Goal: Task Accomplishment & Management: Complete application form

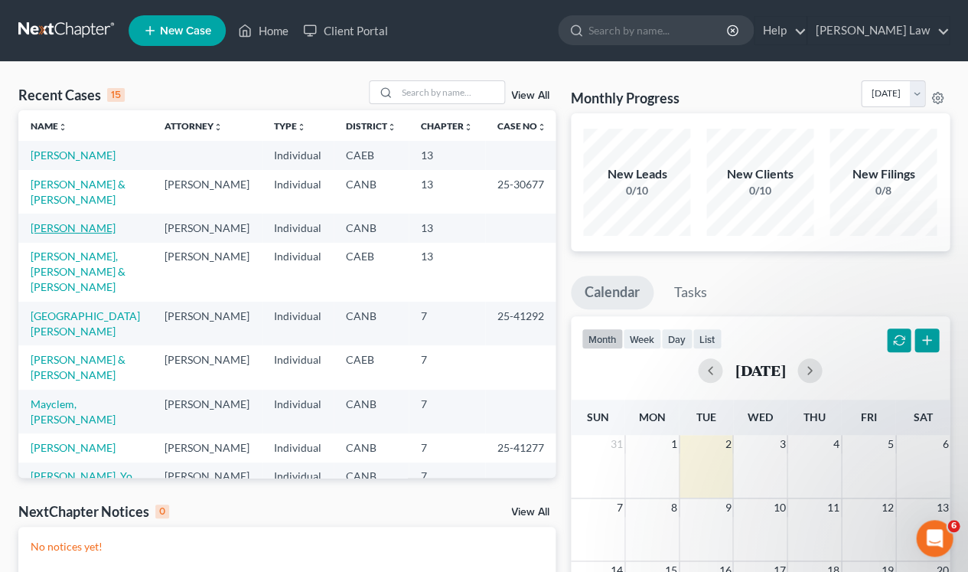
click at [81, 224] on link "[PERSON_NAME]" at bounding box center [73, 227] width 85 height 13
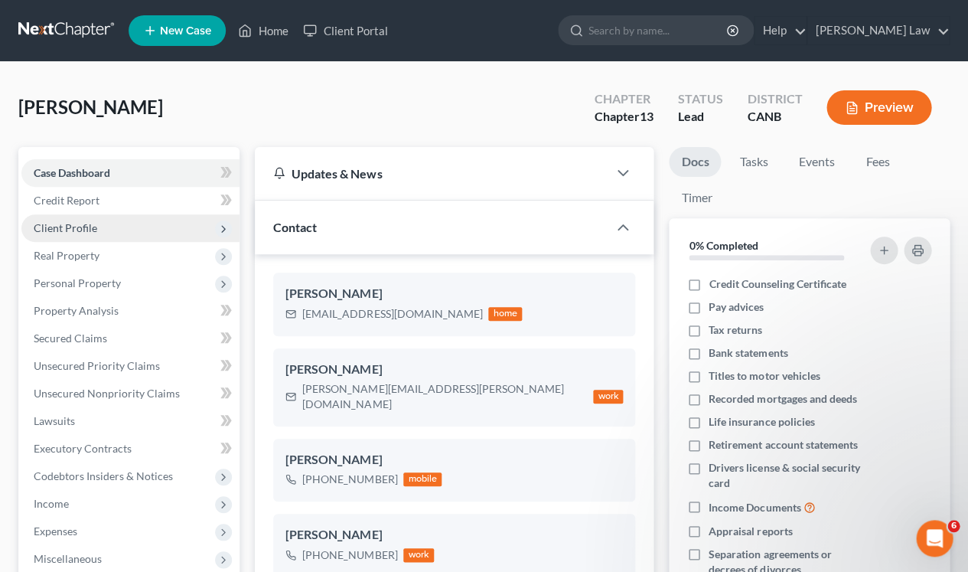
click at [77, 226] on span "Client Profile" at bounding box center [66, 227] width 64 height 13
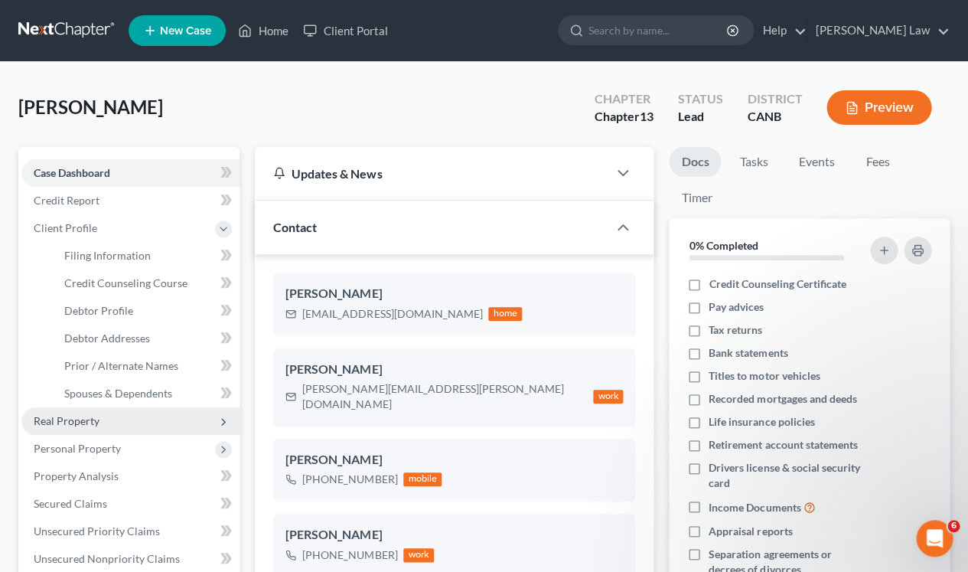
click at [88, 418] on span "Real Property" at bounding box center [67, 420] width 66 height 13
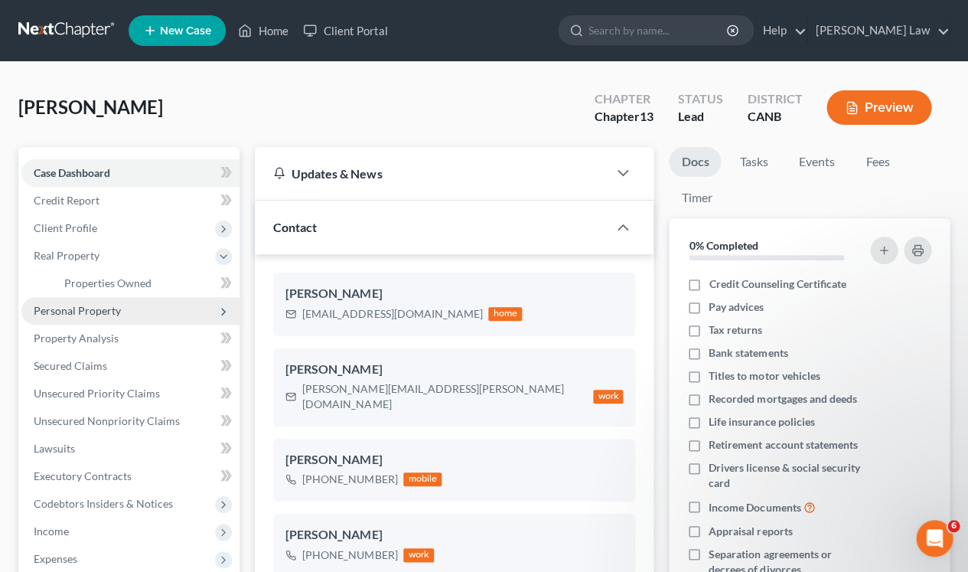
click at [89, 306] on span "Personal Property" at bounding box center [77, 310] width 87 height 13
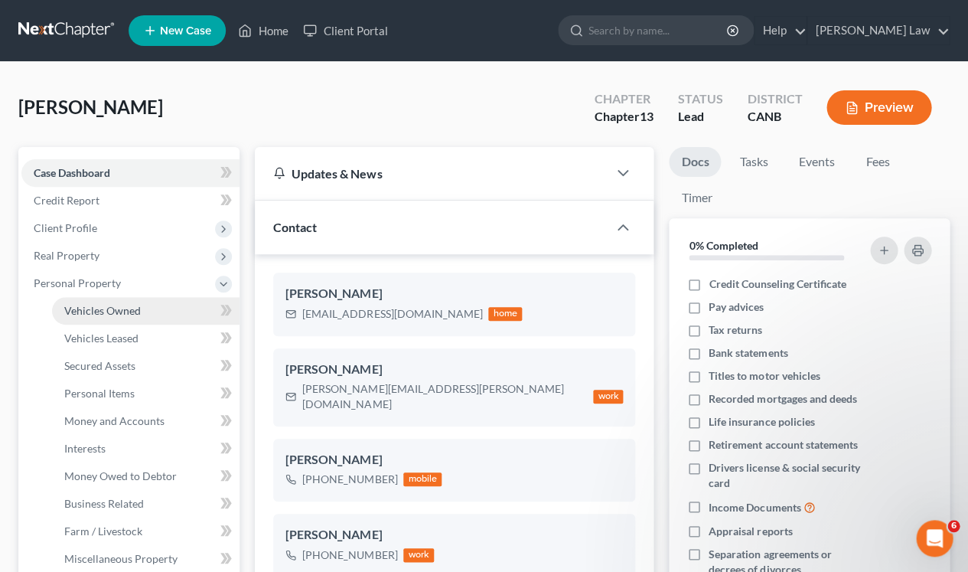
click at [93, 311] on span "Vehicles Owned" at bounding box center [102, 310] width 77 height 13
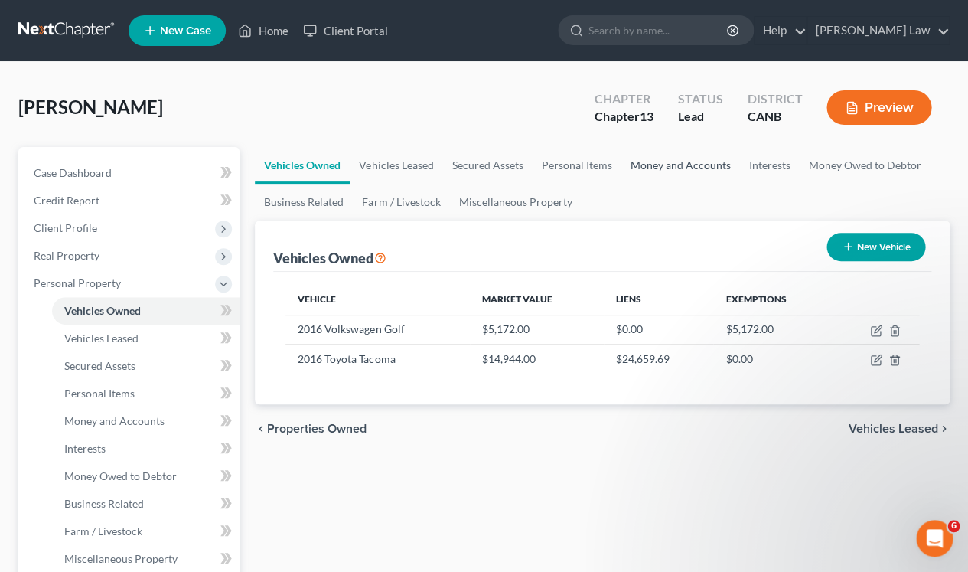
click at [687, 163] on link "Money and Accounts" at bounding box center [680, 165] width 119 height 37
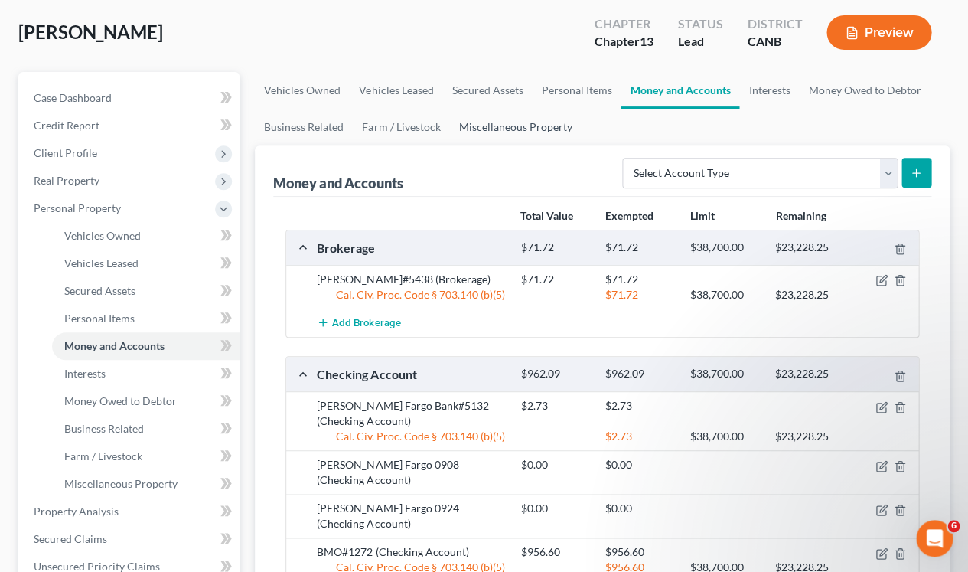
scroll to position [69, 0]
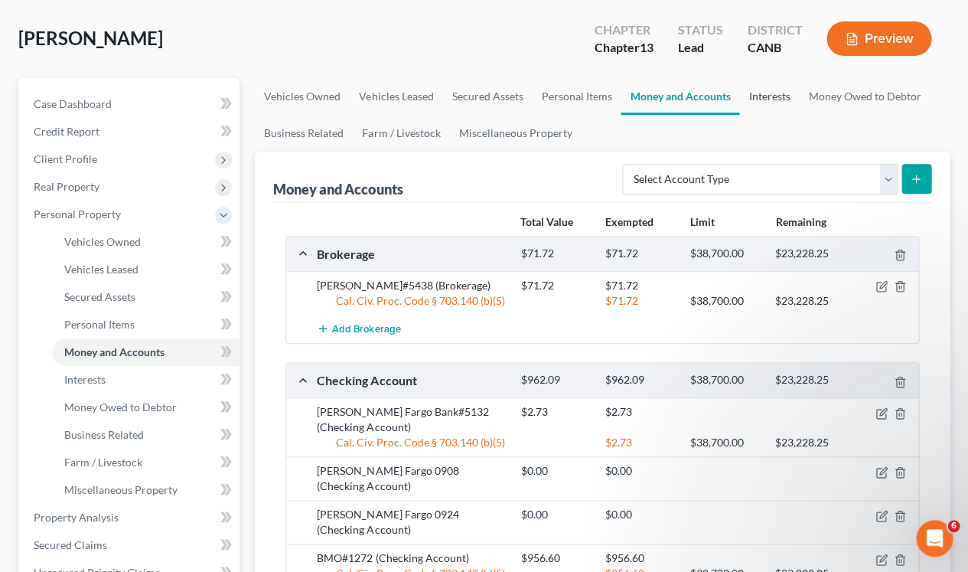
click at [772, 93] on link "Interests" at bounding box center [769, 96] width 60 height 37
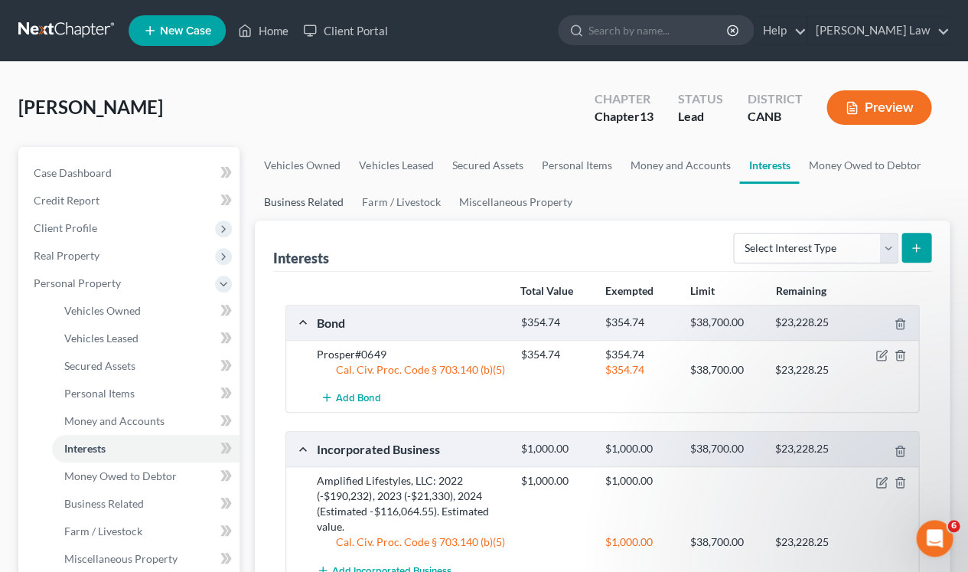
click at [299, 196] on link "Business Related" at bounding box center [304, 202] width 98 height 37
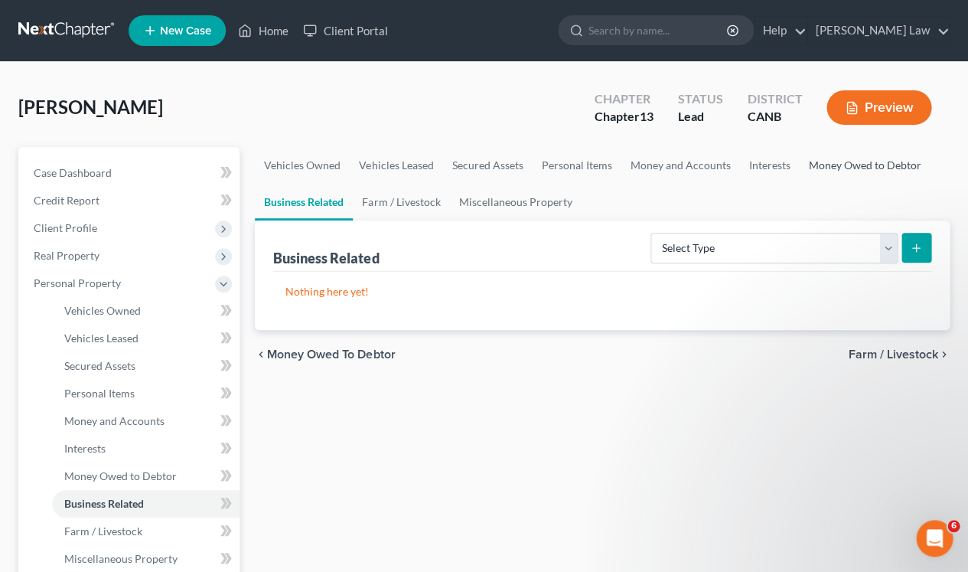
click at [825, 162] on link "Money Owed to Debtor" at bounding box center [864, 165] width 131 height 37
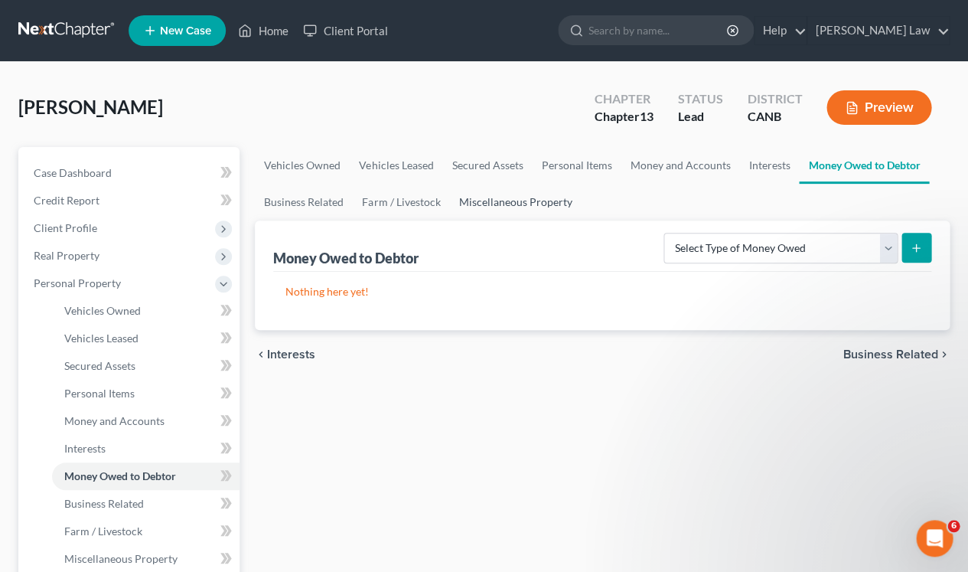
click at [493, 201] on link "Miscellaneous Property" at bounding box center [515, 202] width 132 height 37
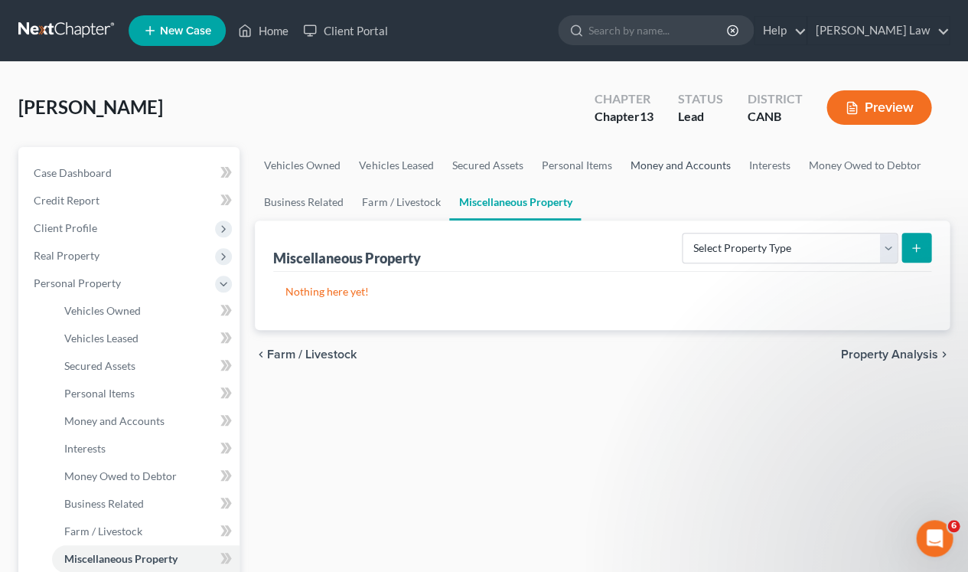
click at [663, 165] on link "Money and Accounts" at bounding box center [680, 165] width 119 height 37
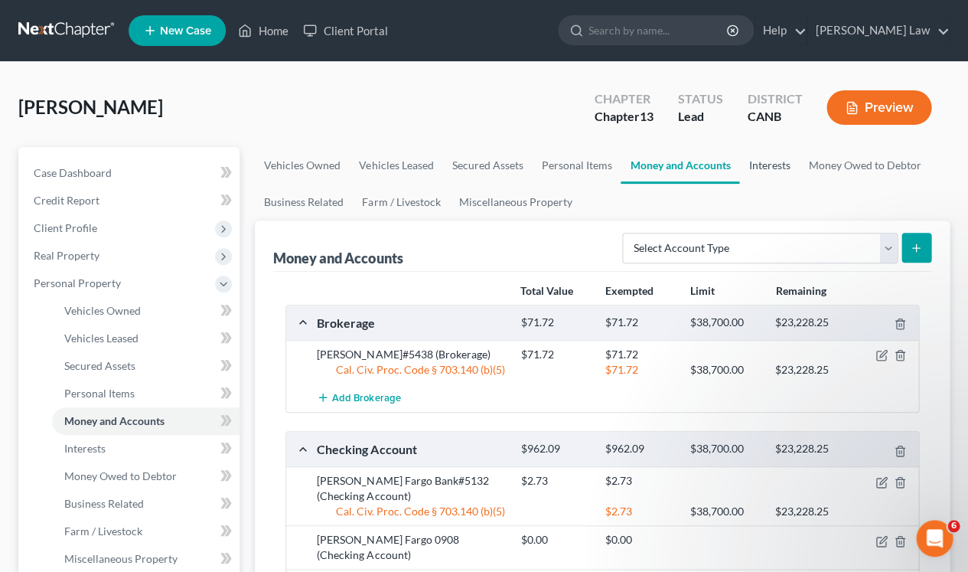
click at [784, 171] on link "Interests" at bounding box center [769, 165] width 60 height 37
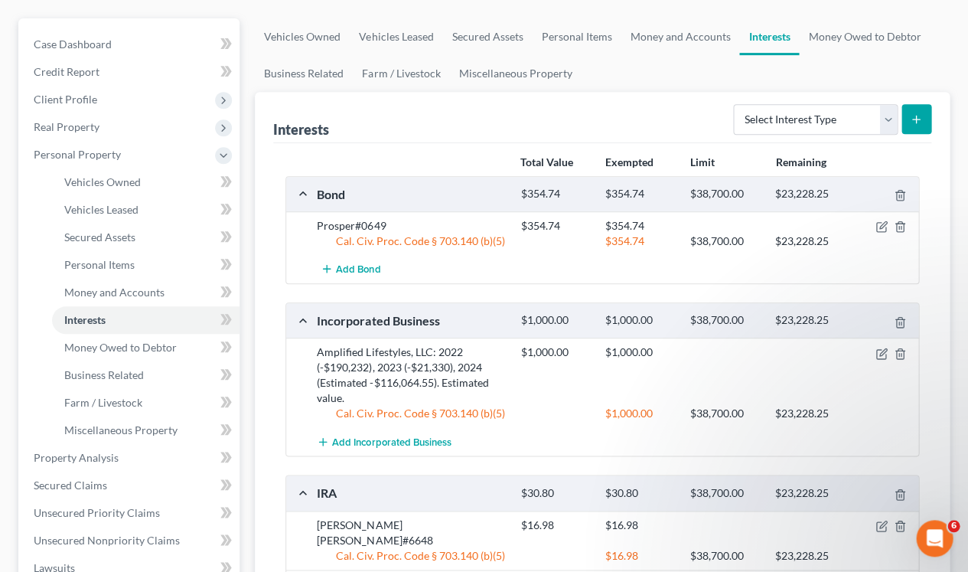
scroll to position [138, 0]
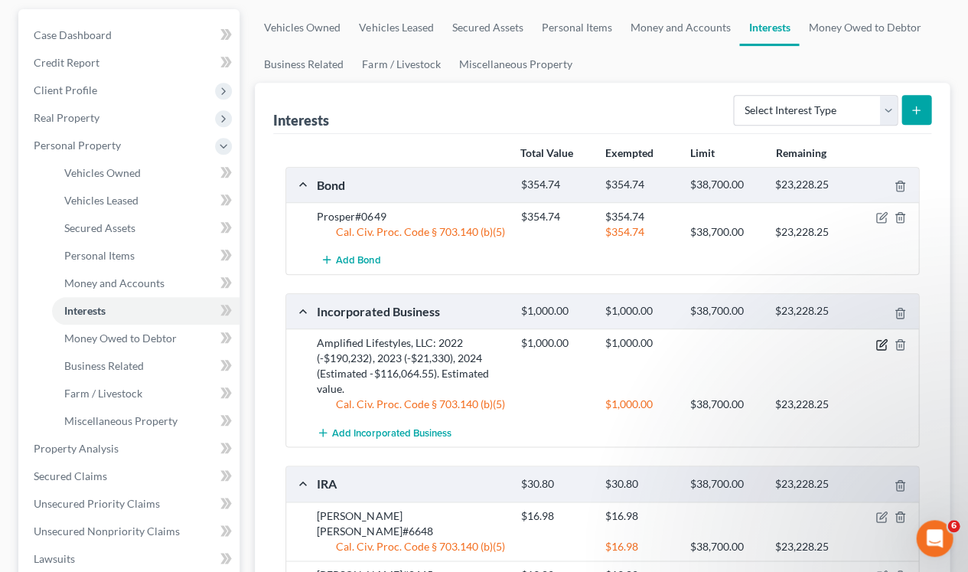
click at [880, 341] on icon "button" at bounding box center [881, 344] width 12 height 12
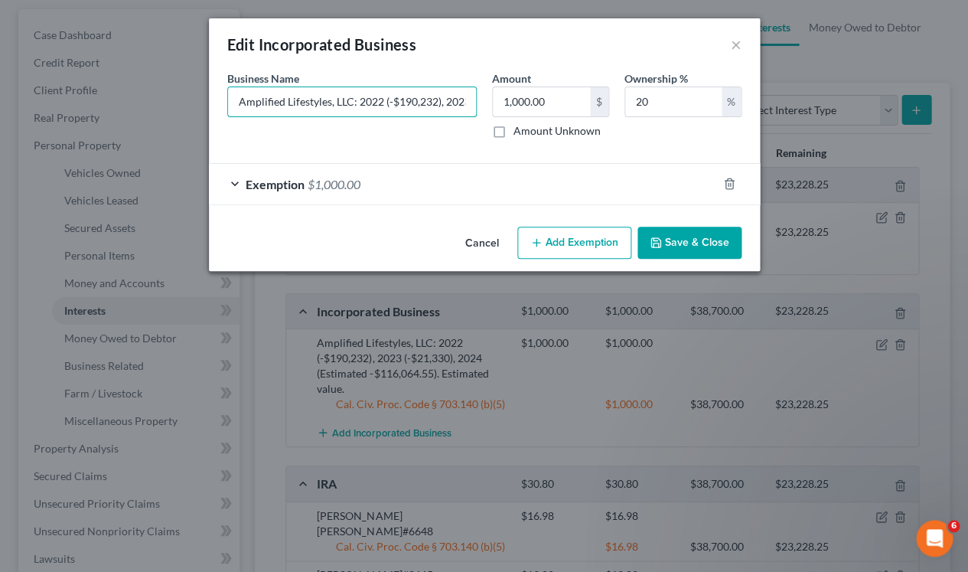
drag, startPoint x: 237, startPoint y: 98, endPoint x: 539, endPoint y: 143, distance: 304.9
click at [540, 143] on div "Business Name * Amplified Lifestyles, LLC: 2022 (-$190,232), 2023 (-$21,330), 2…" at bounding box center [485, 110] width 530 height 80
paste input "text"
type input "Amplified Lifestyles, LLC: 2022 (-$190,232), 2023 (-$21,330), 2024 (Estimated -…"
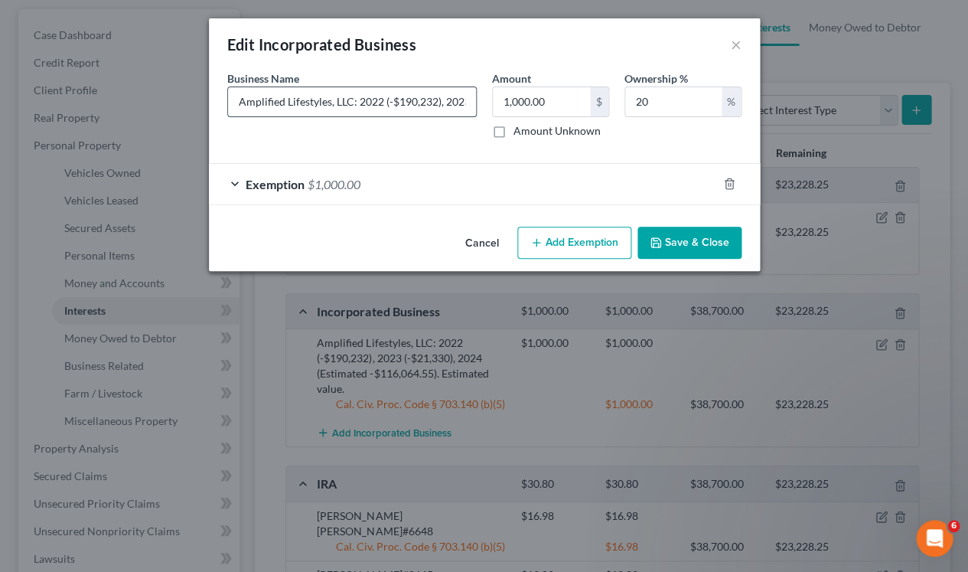
click at [240, 103] on input "Amplified Lifestyles, LLC: 2022 (-$190,232), 2023 (-$21,330), 2024 (Estimated -…" at bounding box center [352, 101] width 248 height 29
drag, startPoint x: 240, startPoint y: 103, endPoint x: 469, endPoint y: 106, distance: 229.6
click at [469, 106] on input "Amplified Lifestyles, LLC: 2022 (-$190,232), 2023 (-$21,330), 2024 (Estimated -…" at bounding box center [352, 101] width 248 height 29
click at [429, 96] on input "Amplified Lifestyles, LLC: 2022 (-$190,232), 2023 (-$21,330), 2024 (Estimated -…" at bounding box center [352, 101] width 248 height 29
click at [430, 98] on input "Amplified Lifestyles, LLC: 2022 (-$190,232), 2023 (-$21,330), 2024 (Estimated -…" at bounding box center [352, 101] width 248 height 29
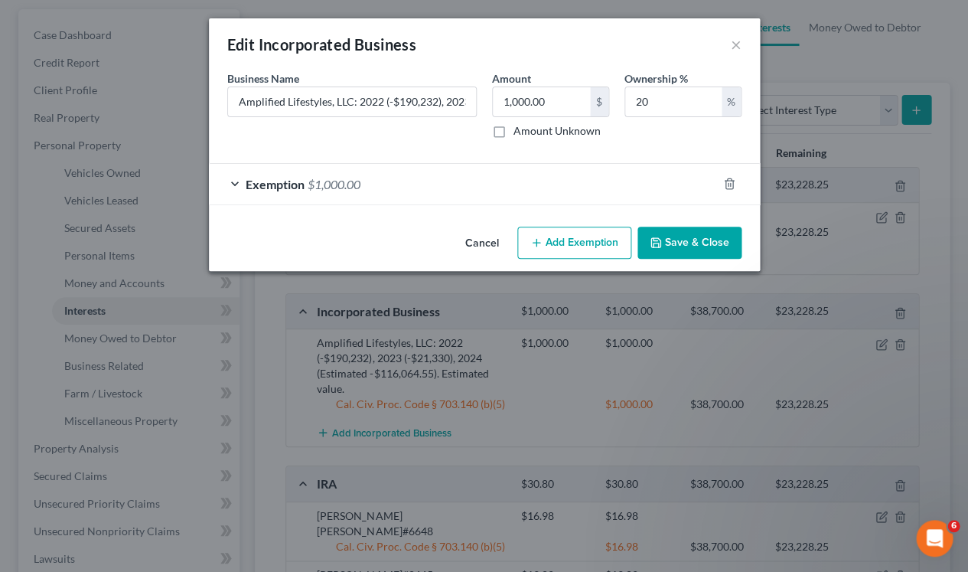
click at [689, 240] on button "Save & Close" at bounding box center [689, 243] width 104 height 32
click at [724, 237] on button "Save & Close" at bounding box center [689, 243] width 104 height 32
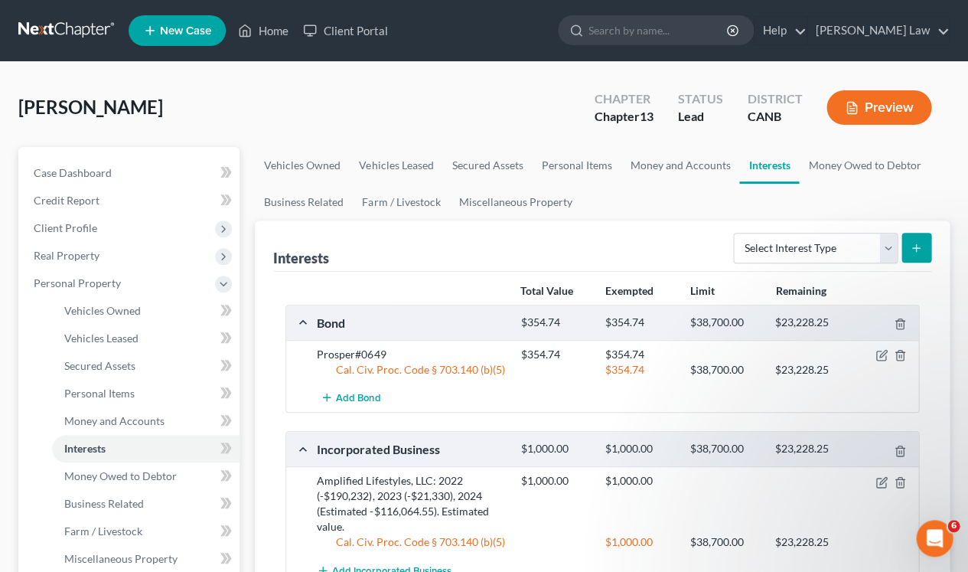
scroll to position [0, 0]
click at [876, 114] on button "Preview" at bounding box center [878, 107] width 105 height 34
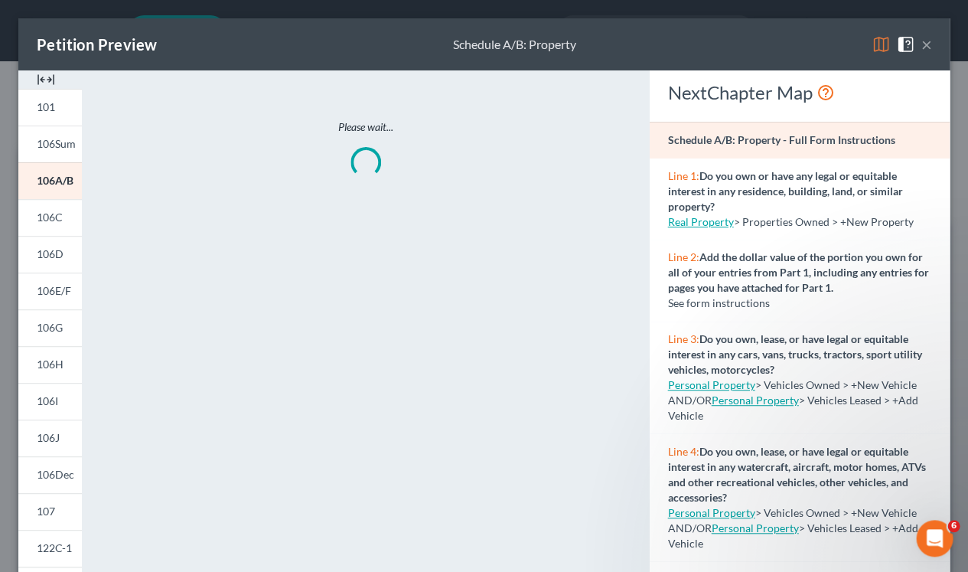
click at [877, 41] on img at bounding box center [881, 44] width 18 height 18
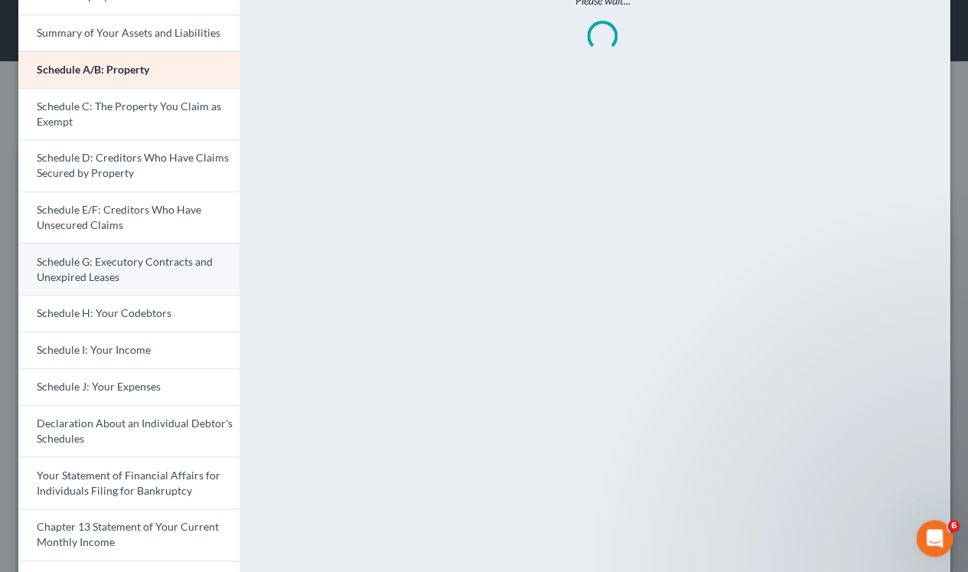
scroll to position [78, 0]
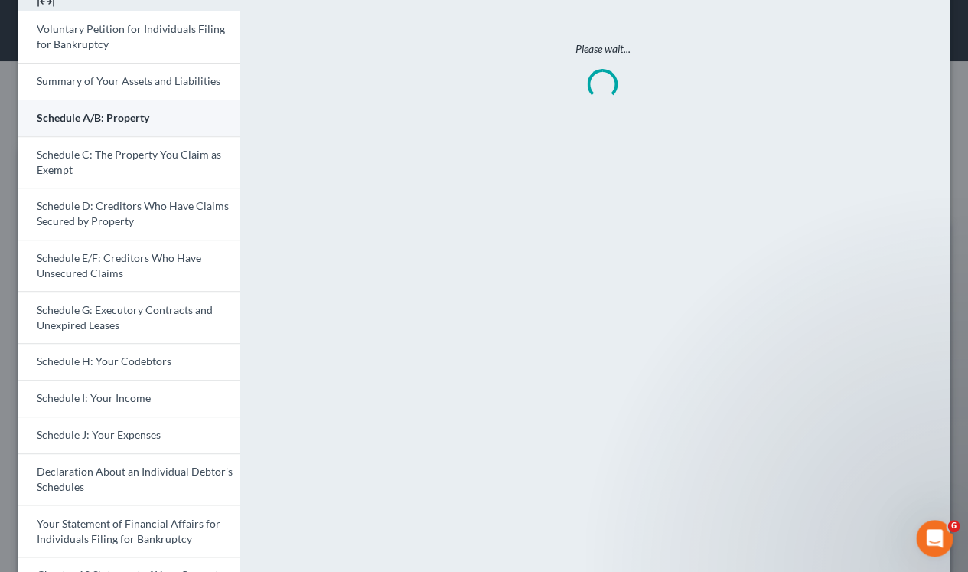
click at [142, 113] on span "Schedule A/B: Property" at bounding box center [93, 117] width 112 height 13
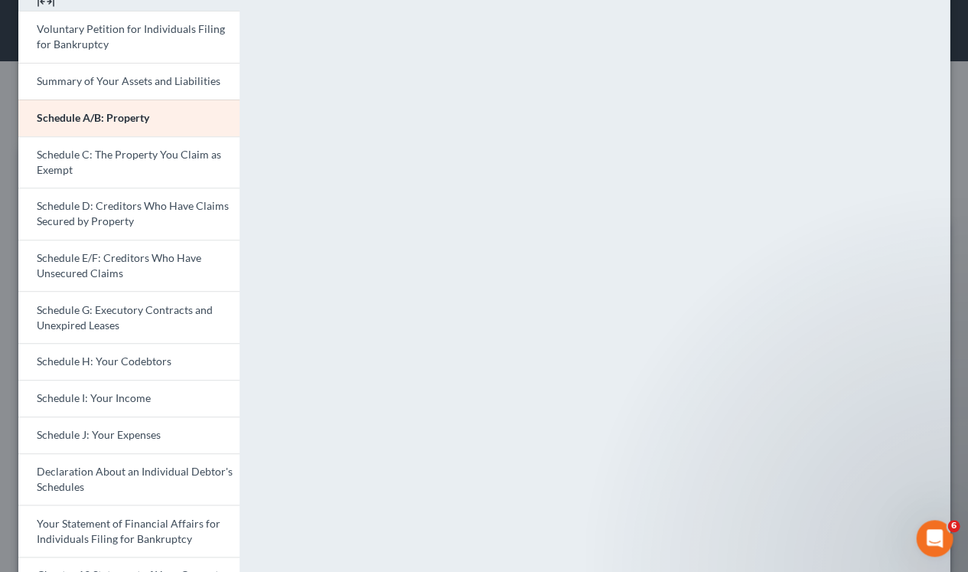
scroll to position [77, 0]
